Goal: Find specific page/section: Find specific page/section

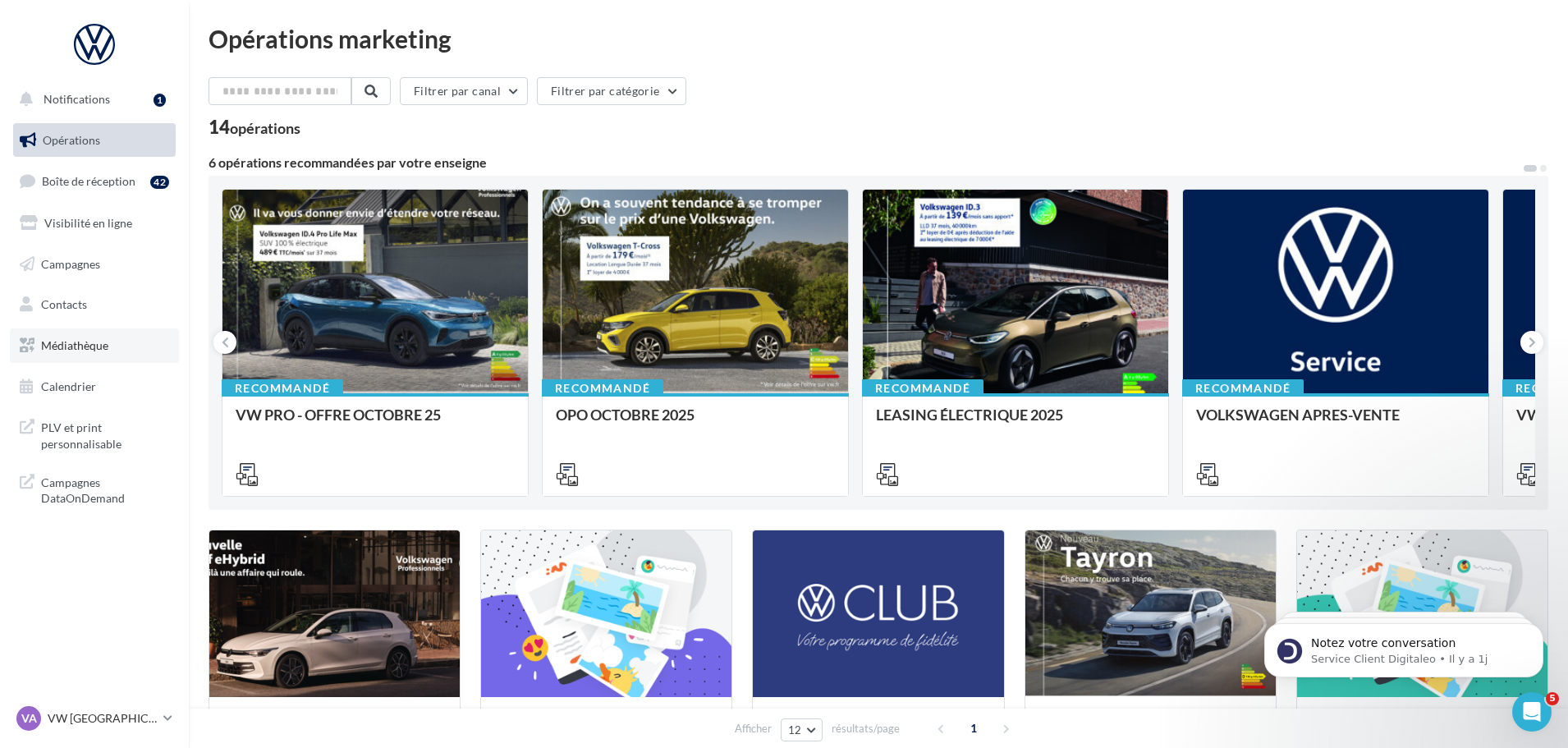
click at [78, 349] on span "Médiathèque" at bounding box center [75, 346] width 67 height 14
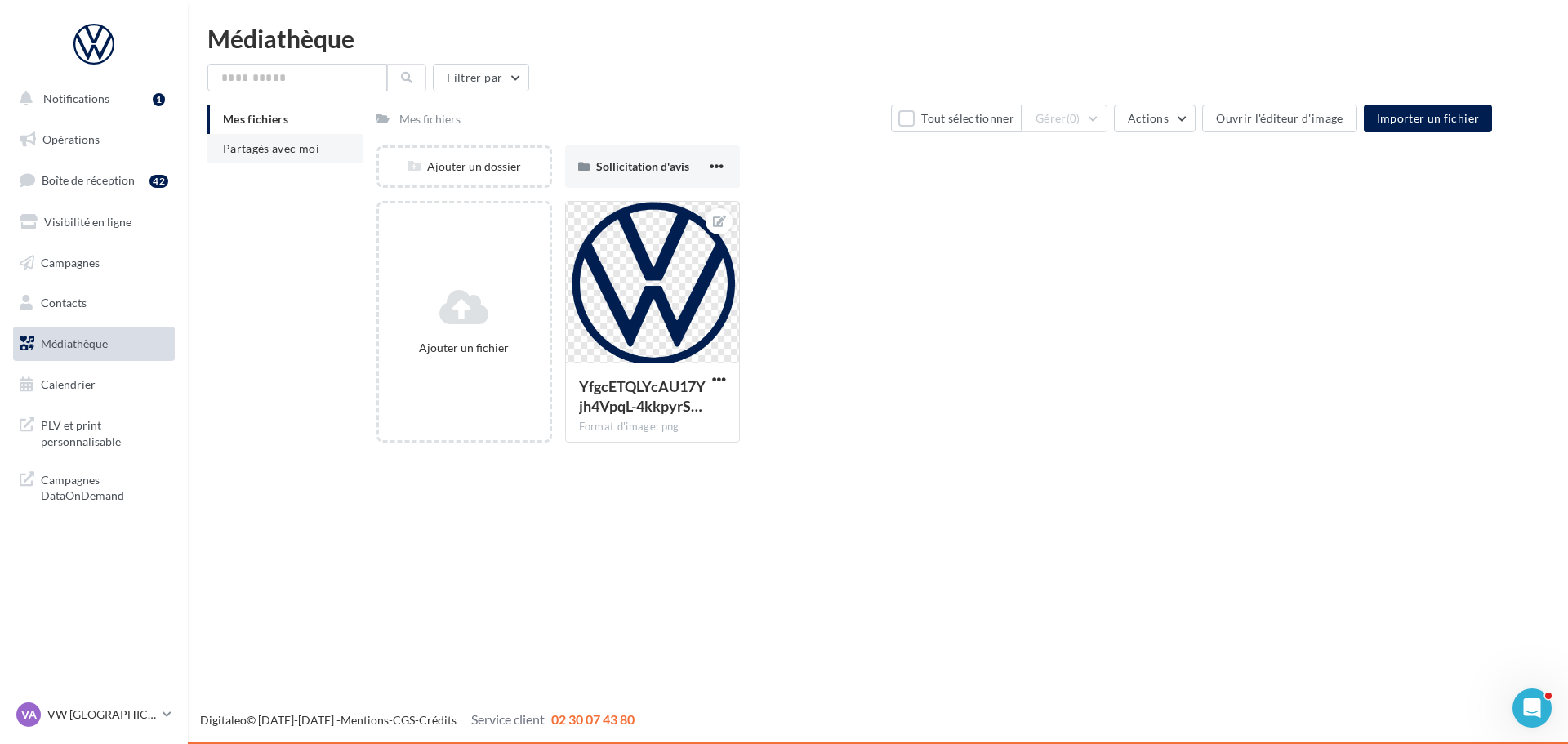
click at [314, 140] on li "Partagés avec moi" at bounding box center [285, 148] width 156 height 29
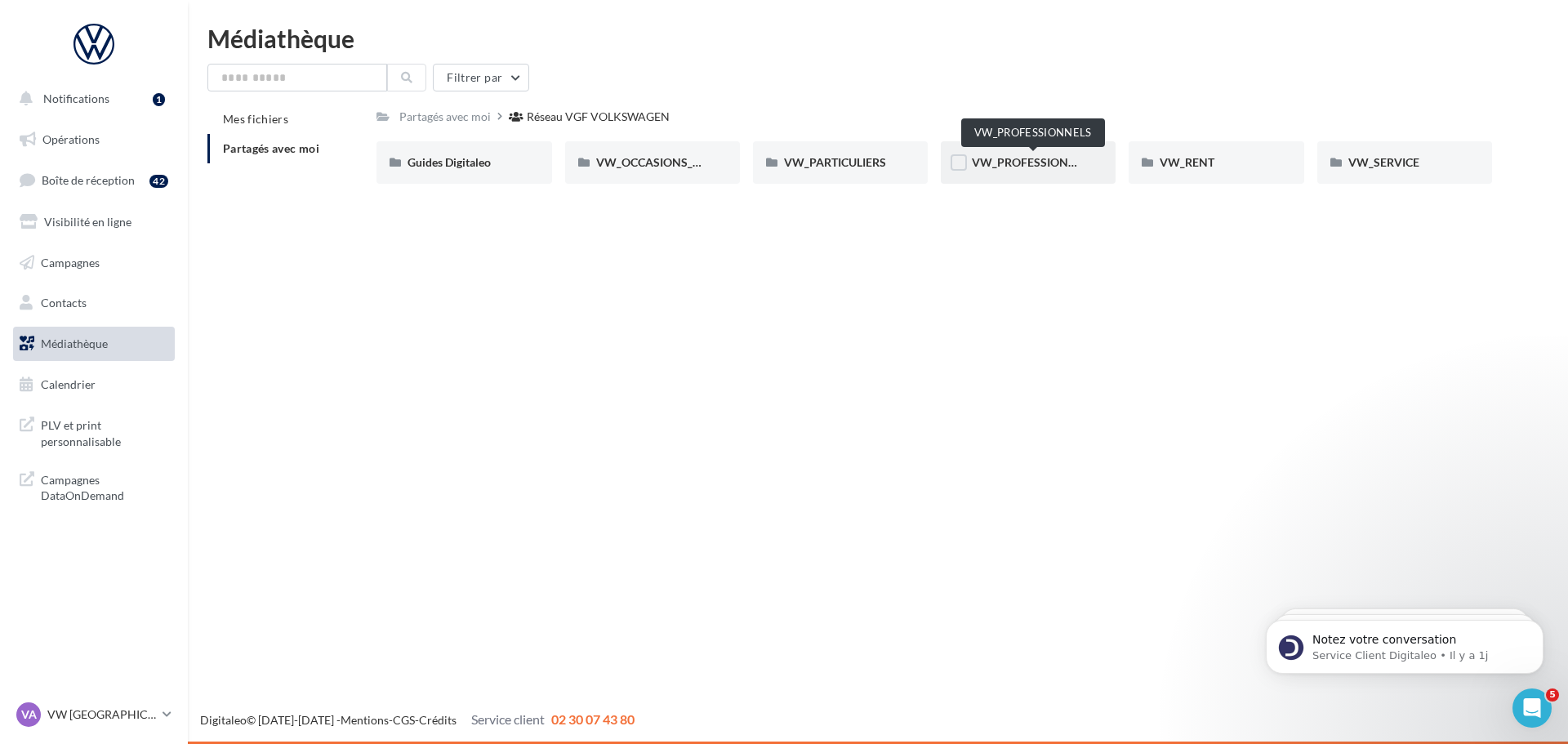
click at [1069, 167] on span "VW_PROFESSIONNELS" at bounding box center [1033, 162] width 124 height 14
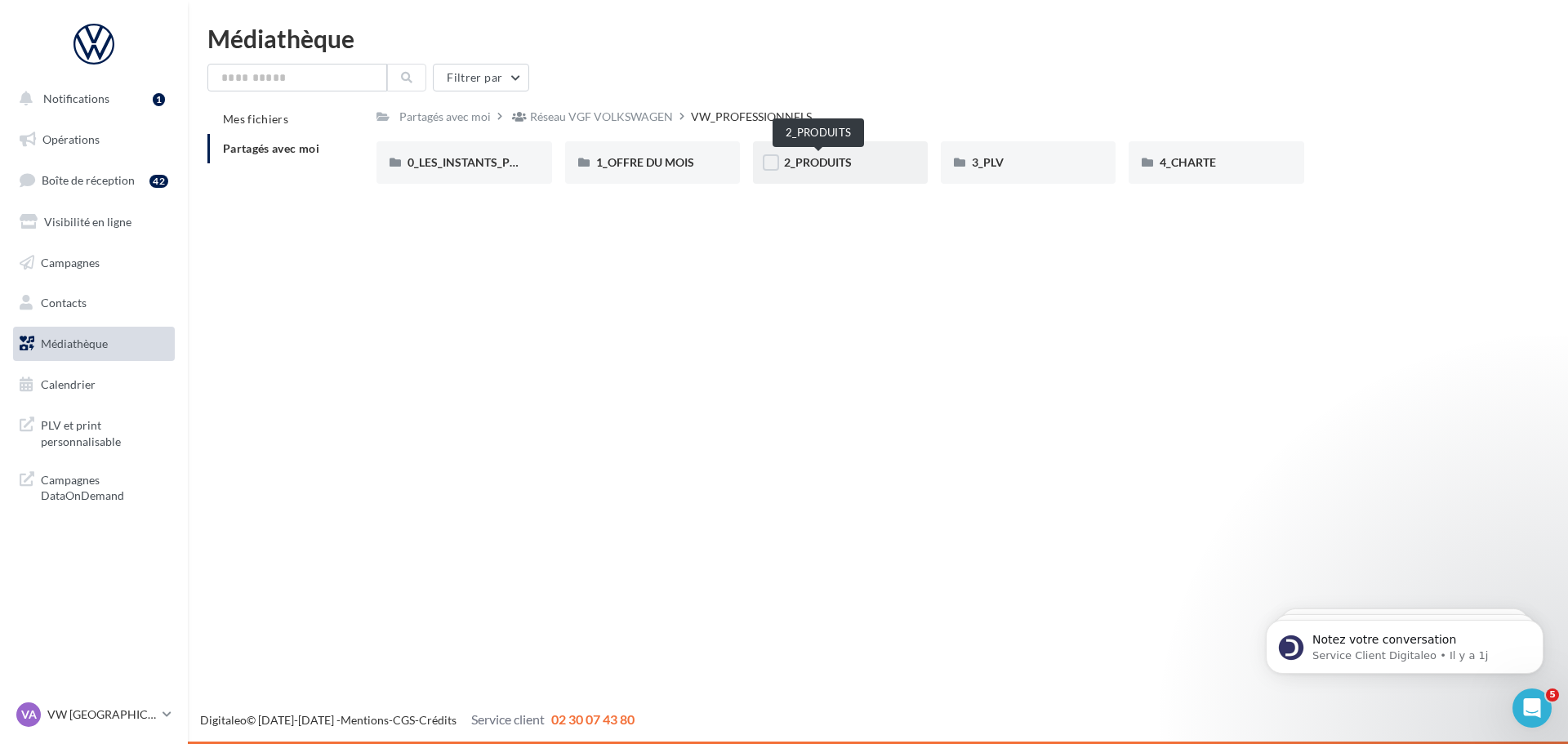
click at [822, 163] on span "2_PRODUITS" at bounding box center [817, 162] width 68 height 14
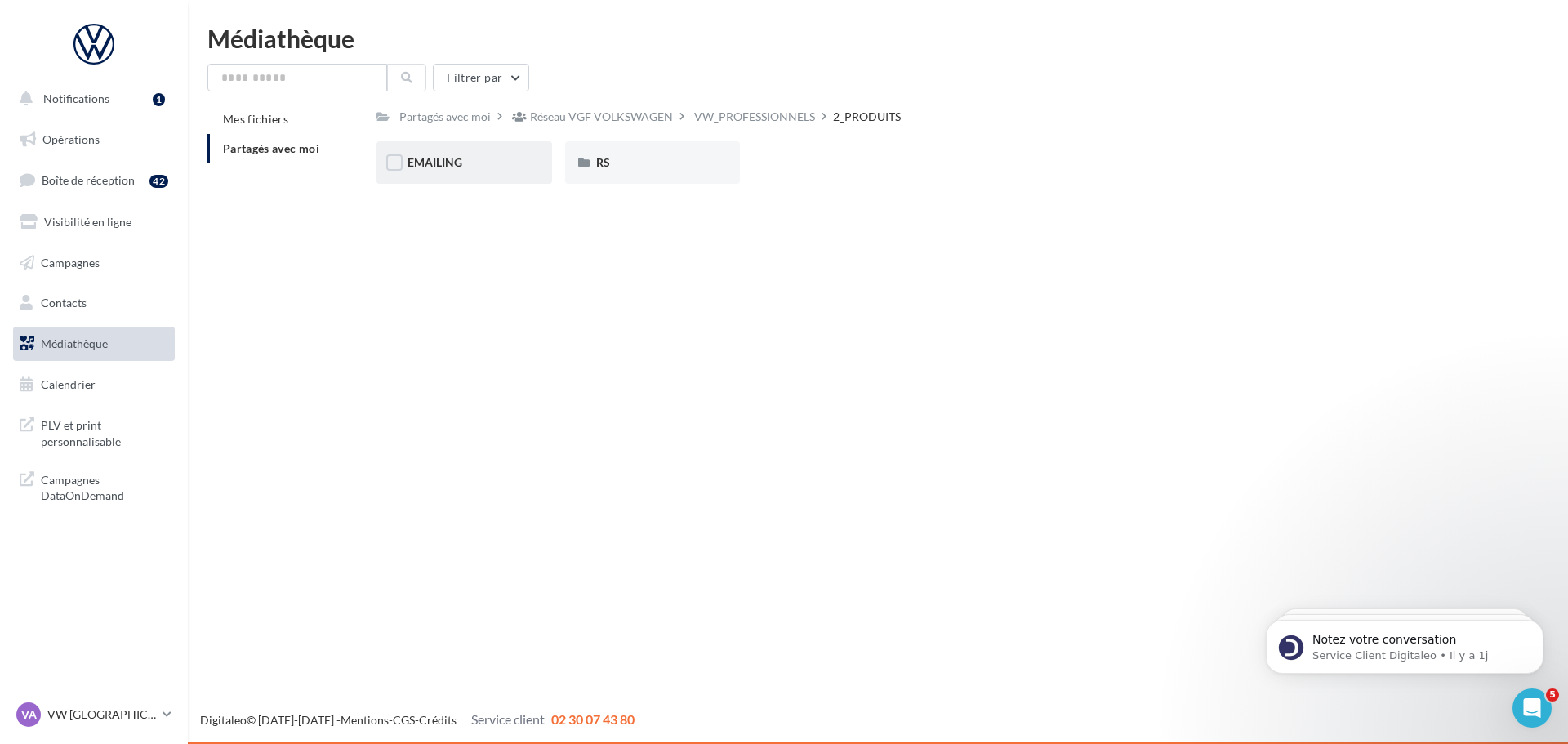
click at [494, 149] on div "EMAILING" at bounding box center [464, 163] width 175 height 43
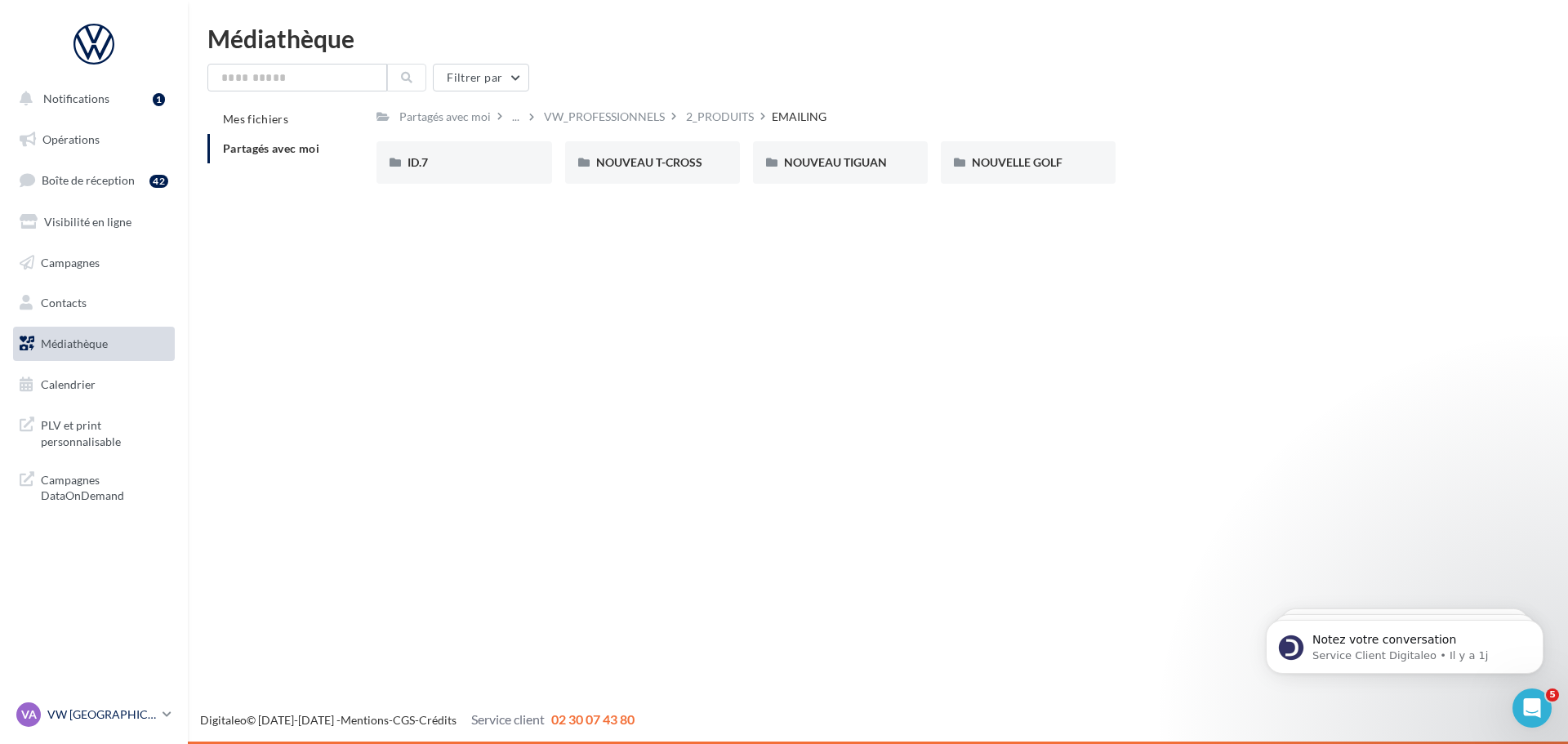
click at [82, 717] on p "VW [GEOGRAPHIC_DATA]" at bounding box center [101, 714] width 109 height 16
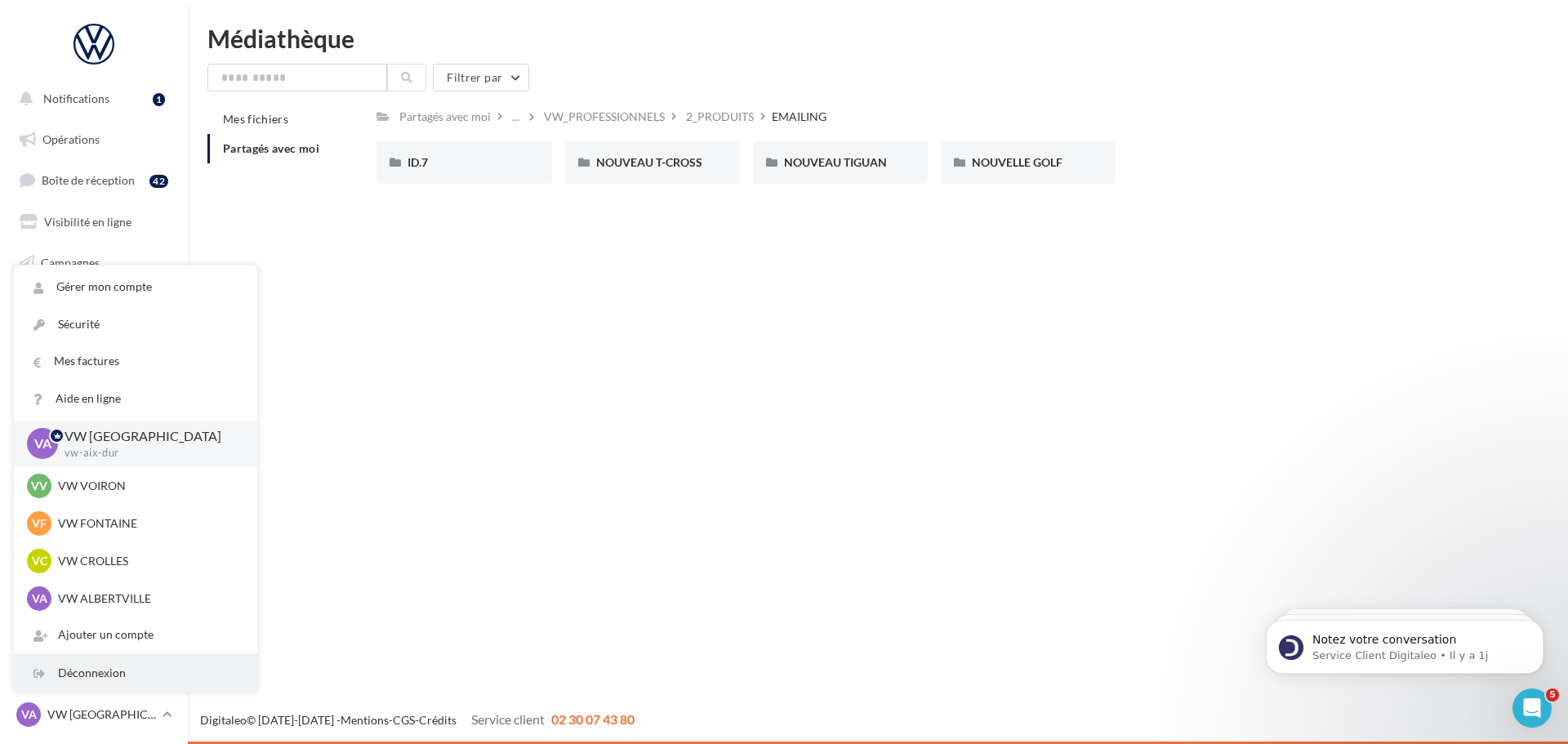
click at [119, 687] on div "Déconnexion" at bounding box center [135, 673] width 243 height 37
